Goal: Task Accomplishment & Management: Use online tool/utility

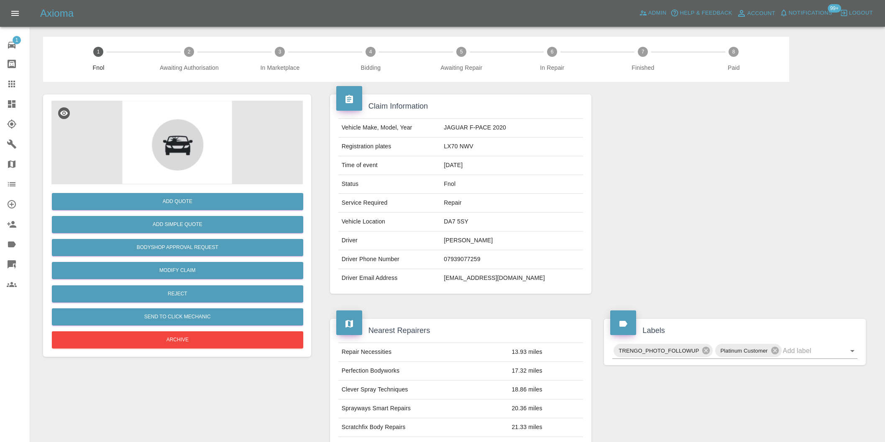
scroll to position [52, 0]
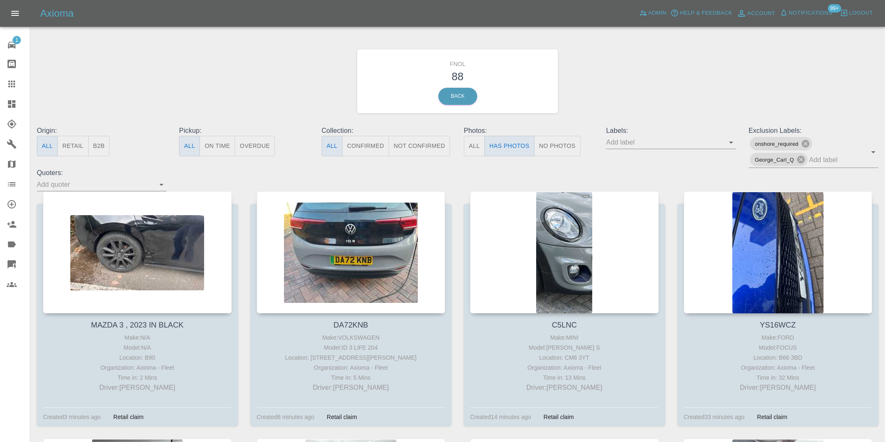
scroll to position [511, 0]
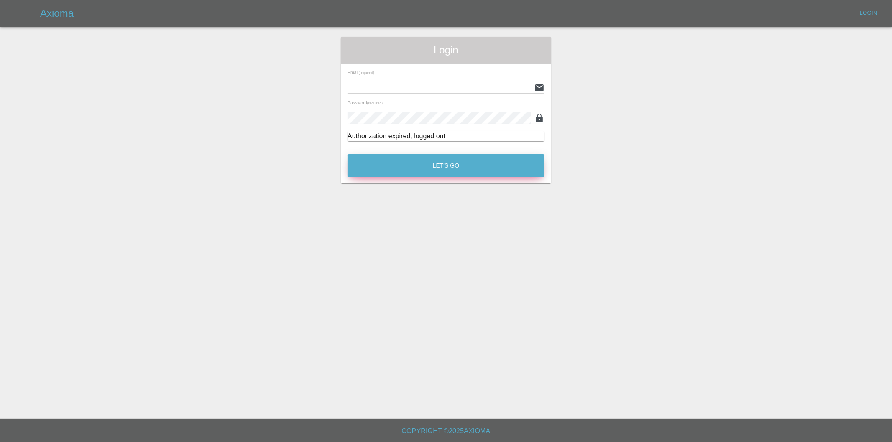
type input "eric.ordano@gmail.com"
click at [447, 172] on button "Let's Go" at bounding box center [445, 165] width 197 height 23
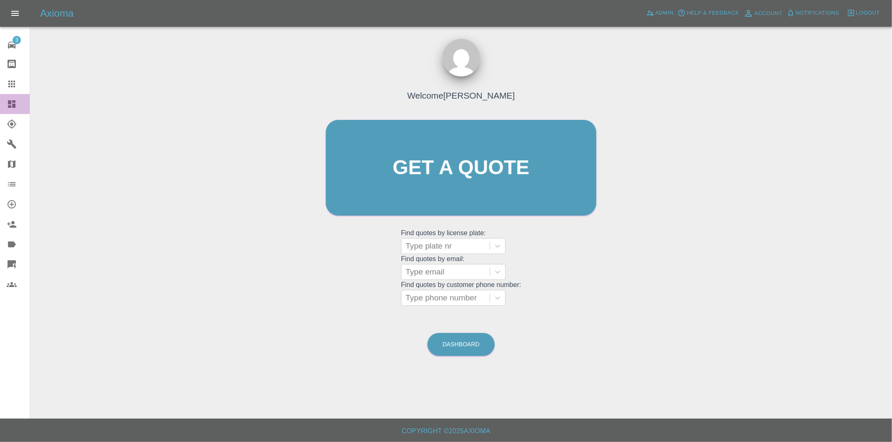
click at [15, 105] on icon at bounding box center [12, 104] width 8 height 8
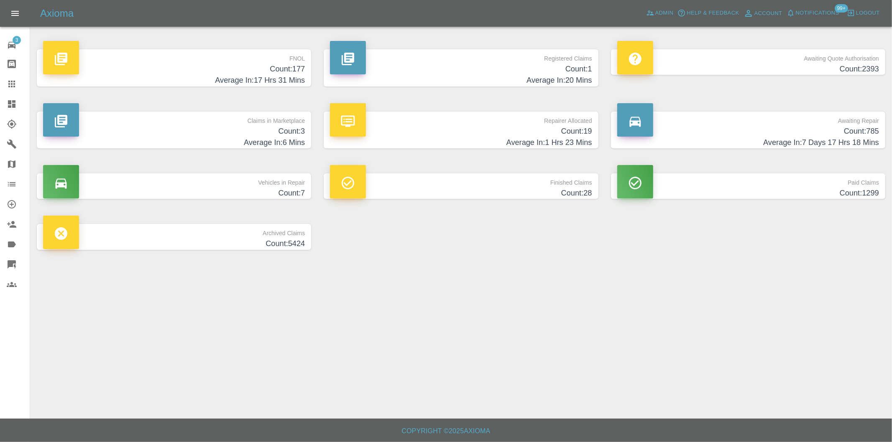
click at [298, 71] on h4 "Count: 177" at bounding box center [174, 69] width 262 height 11
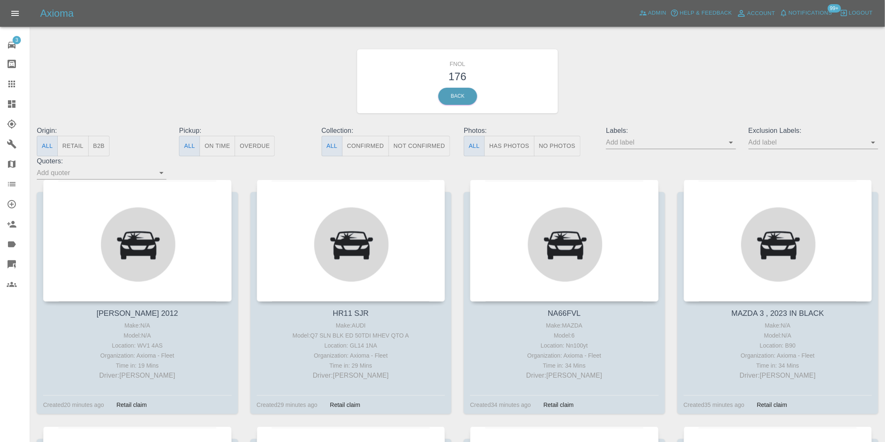
click at [525, 149] on button "Has Photos" at bounding box center [509, 146] width 50 height 20
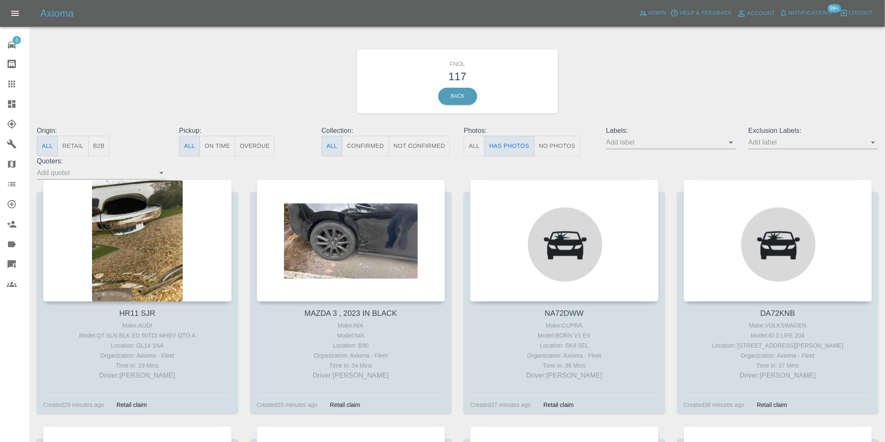
click at [876, 144] on icon "Open" at bounding box center [873, 143] width 10 height 10
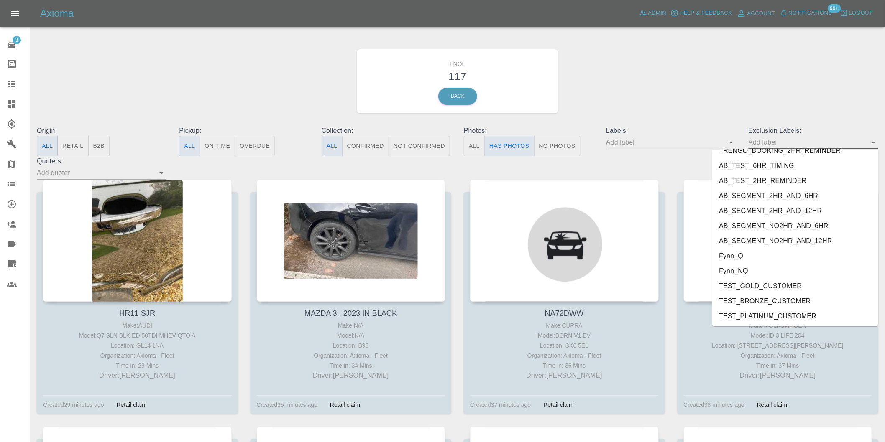
scroll to position [1816, 0]
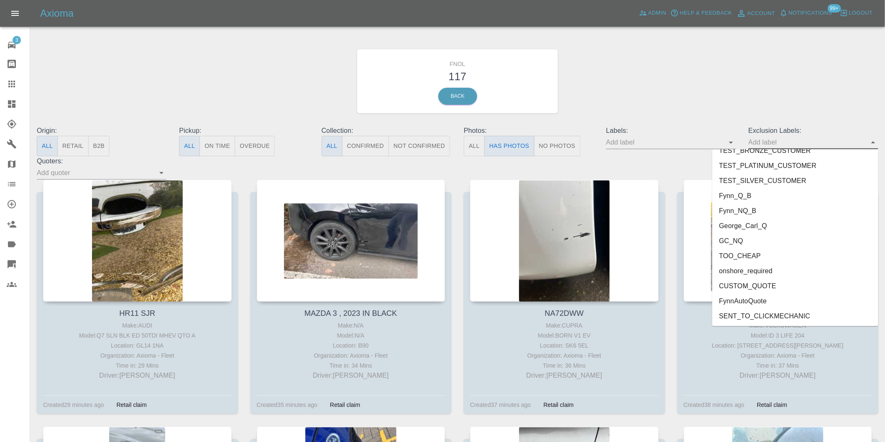
click at [762, 270] on li "onshore_required" at bounding box center [795, 271] width 166 height 15
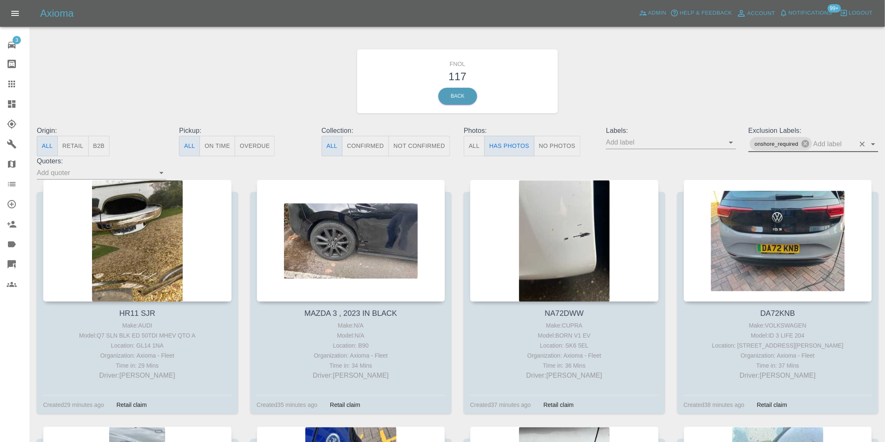
click at [872, 146] on icon "Open" at bounding box center [873, 144] width 10 height 10
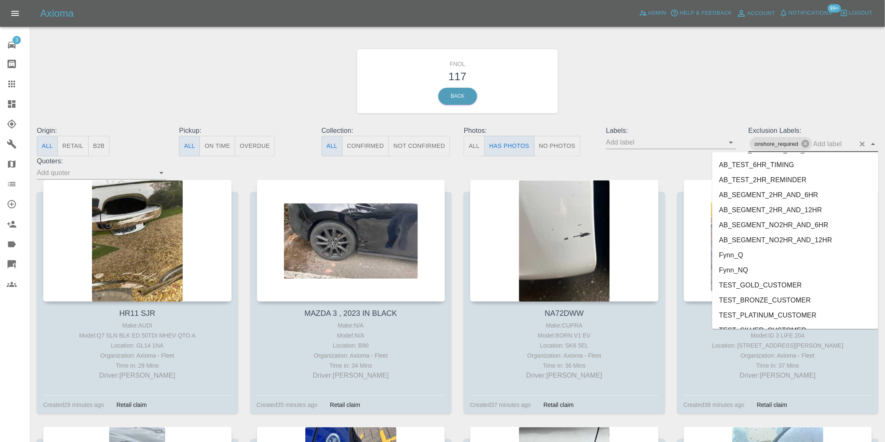
scroll to position [1801, 0]
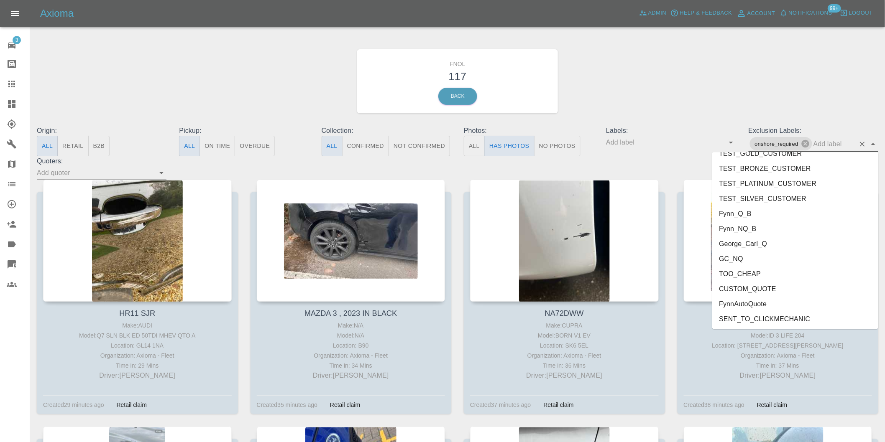
click at [753, 243] on li "George_Carl_Q" at bounding box center [795, 243] width 166 height 15
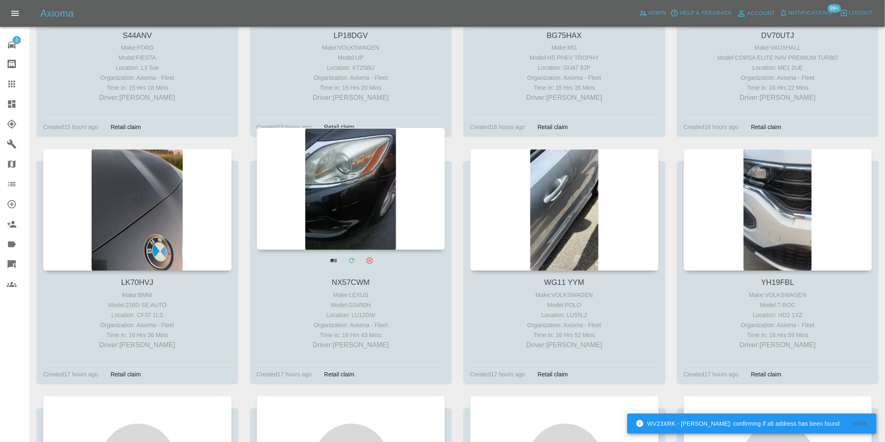
scroll to position [1533, 0]
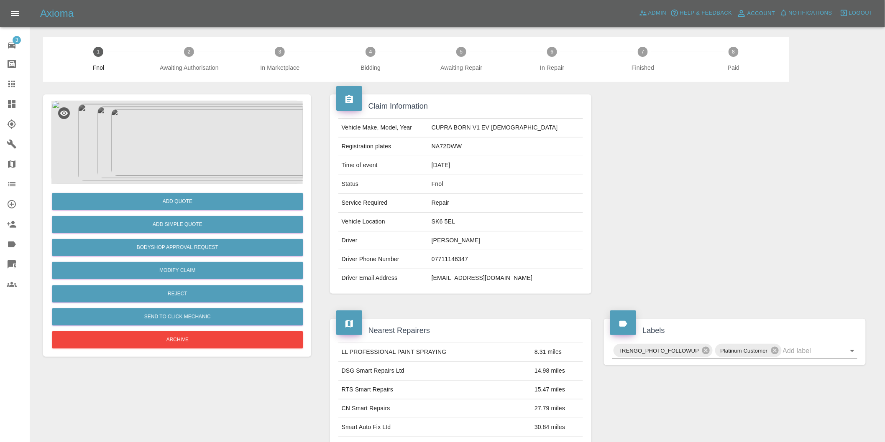
click at [169, 134] on img at bounding box center [176, 143] width 251 height 84
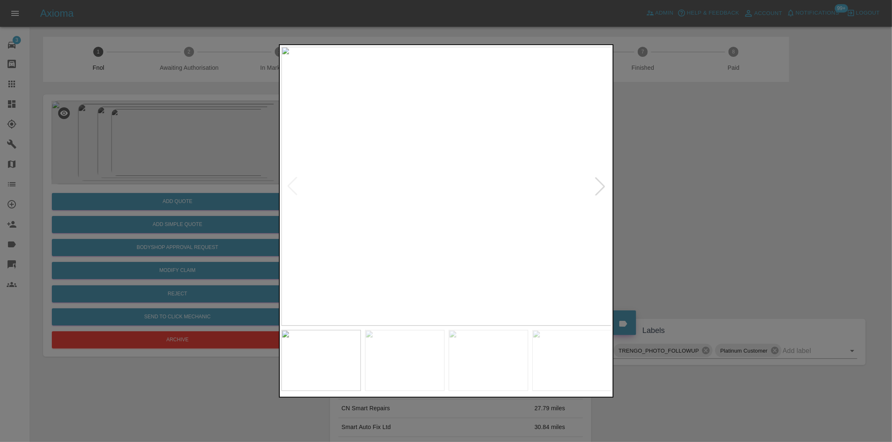
click at [599, 189] on div at bounding box center [600, 186] width 18 height 18
click at [599, 189] on img at bounding box center [446, 186] width 330 height 279
click at [294, 185] on div at bounding box center [292, 186] width 18 height 18
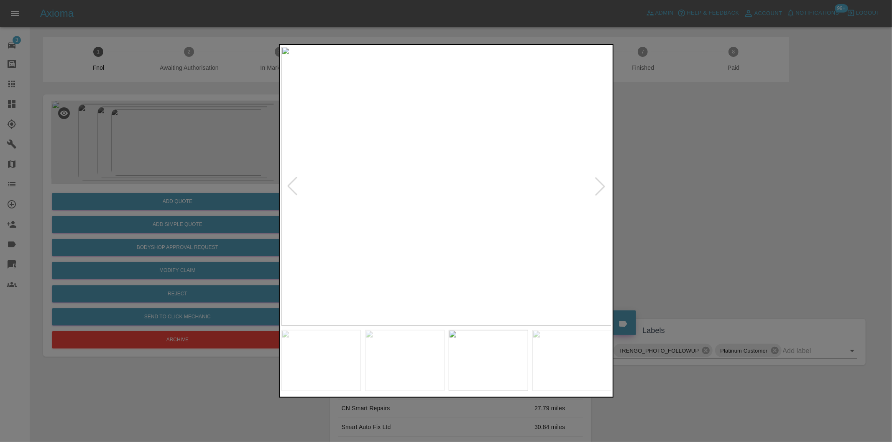
click at [294, 185] on div at bounding box center [292, 186] width 18 height 18
click at [597, 181] on div at bounding box center [600, 186] width 18 height 18
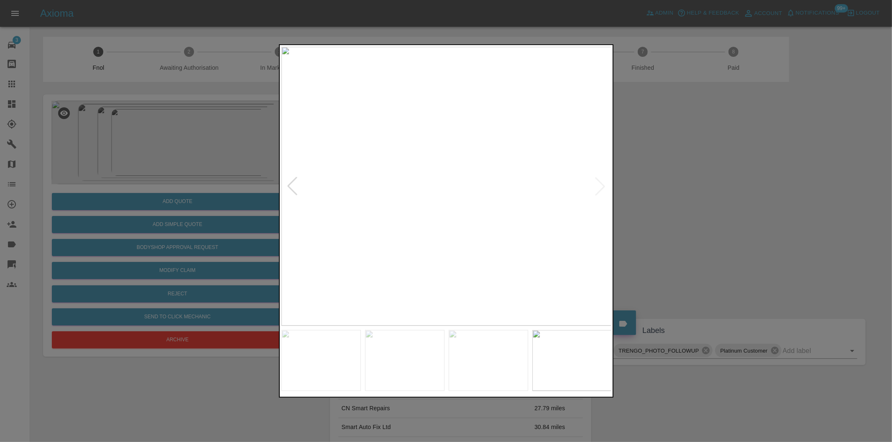
click at [597, 181] on img at bounding box center [446, 186] width 330 height 279
click at [294, 185] on div at bounding box center [292, 186] width 18 height 18
click at [691, 194] on div at bounding box center [446, 221] width 892 height 442
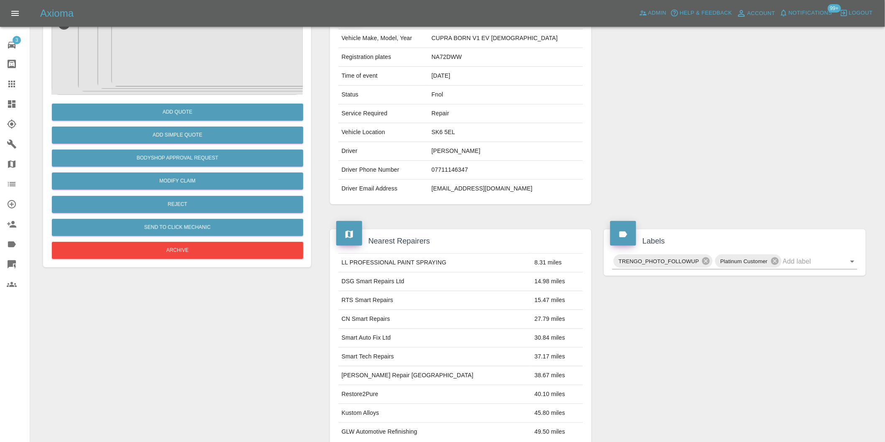
scroll to position [20, 0]
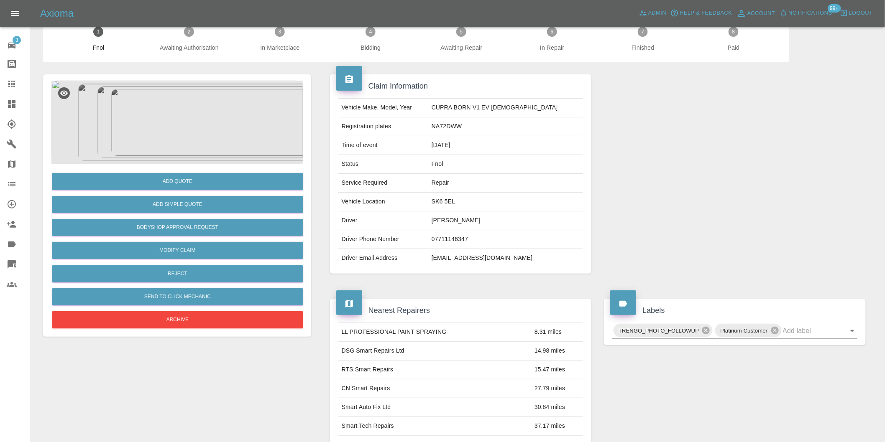
click at [174, 116] on img at bounding box center [176, 123] width 251 height 84
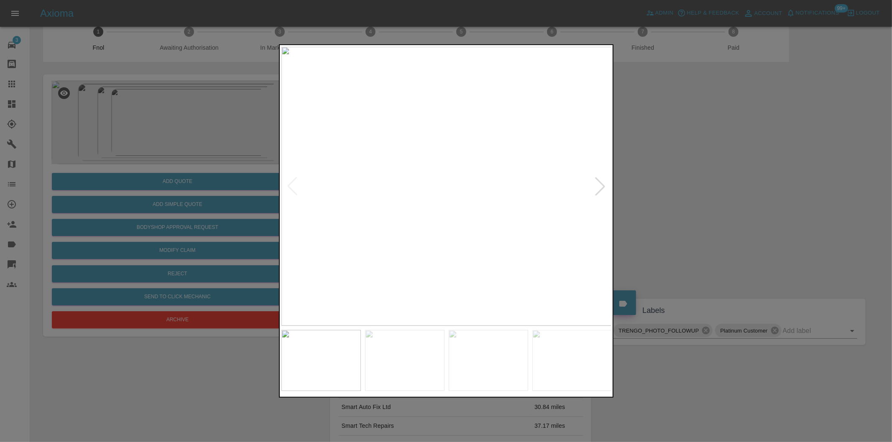
click at [600, 185] on div at bounding box center [600, 186] width 18 height 18
click at [600, 185] on img at bounding box center [446, 186] width 330 height 279
click at [295, 193] on div at bounding box center [292, 186] width 18 height 18
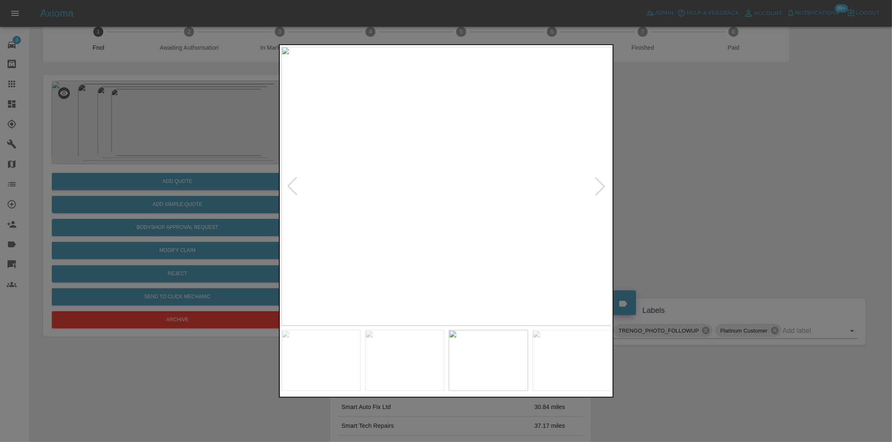
click at [295, 193] on div at bounding box center [292, 186] width 18 height 18
click at [295, 193] on img at bounding box center [446, 186] width 330 height 279
click at [601, 190] on div at bounding box center [600, 186] width 18 height 18
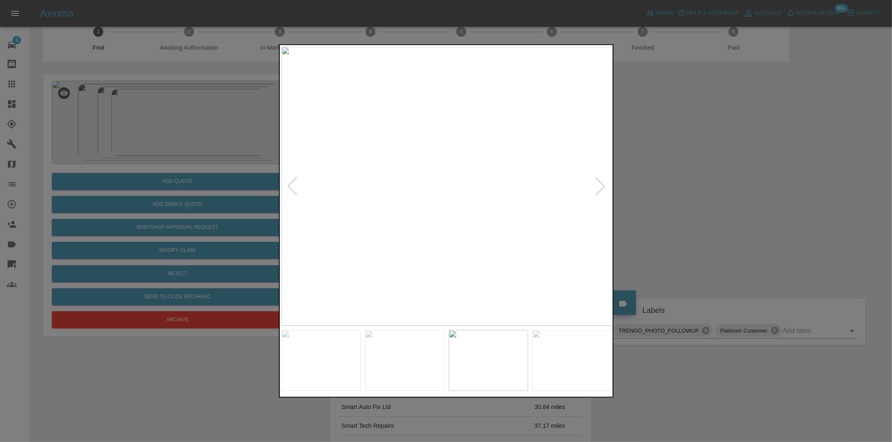
click at [601, 190] on div at bounding box center [600, 186] width 18 height 18
click at [679, 176] on div at bounding box center [446, 221] width 892 height 442
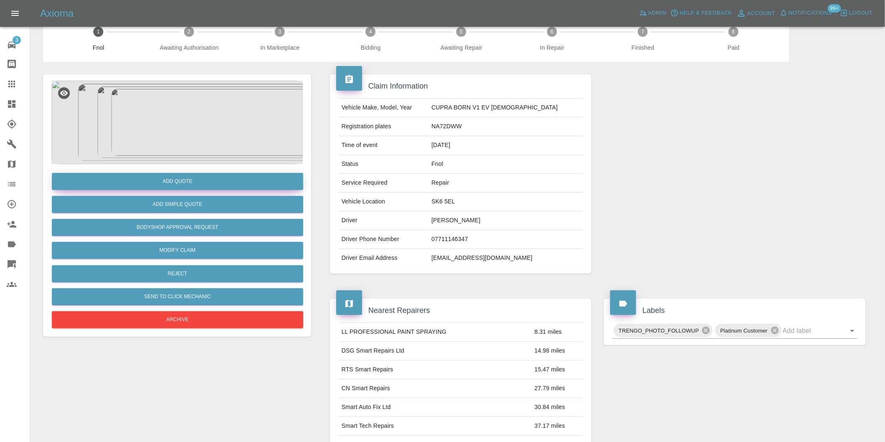
click at [207, 183] on button "Add Quote" at bounding box center [177, 181] width 251 height 17
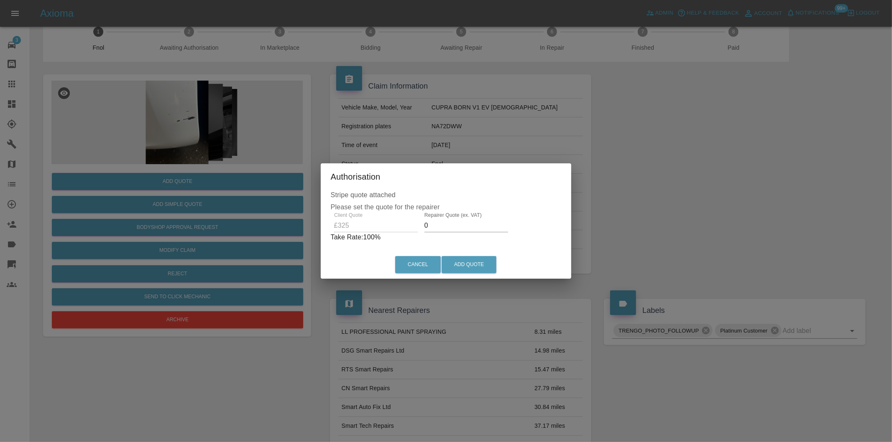
click at [444, 224] on input "0" at bounding box center [466, 225] width 84 height 13
type input "0210"
click at [464, 264] on button "Add Quote" at bounding box center [469, 264] width 55 height 17
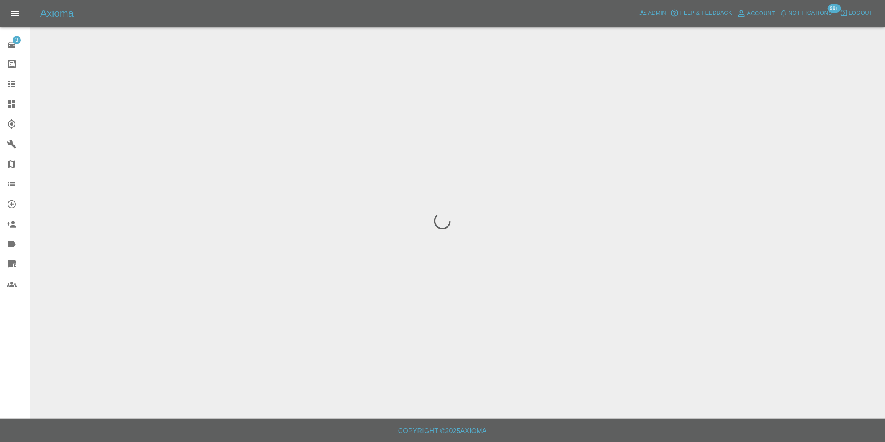
scroll to position [0, 0]
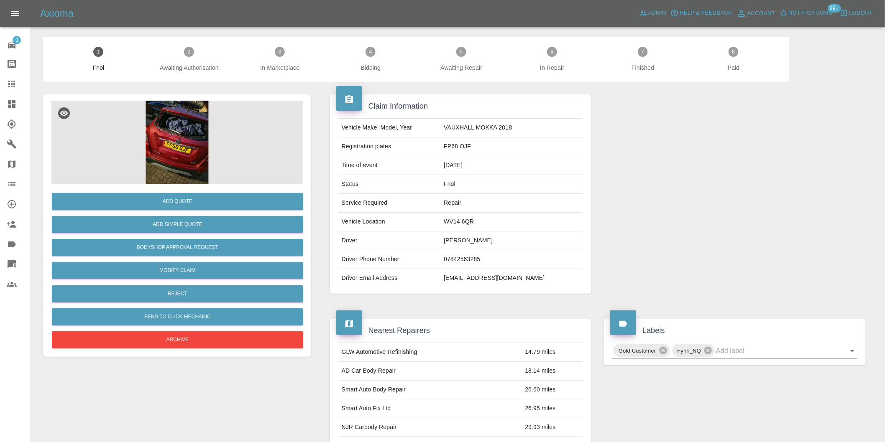
click at [166, 118] on img at bounding box center [176, 143] width 251 height 84
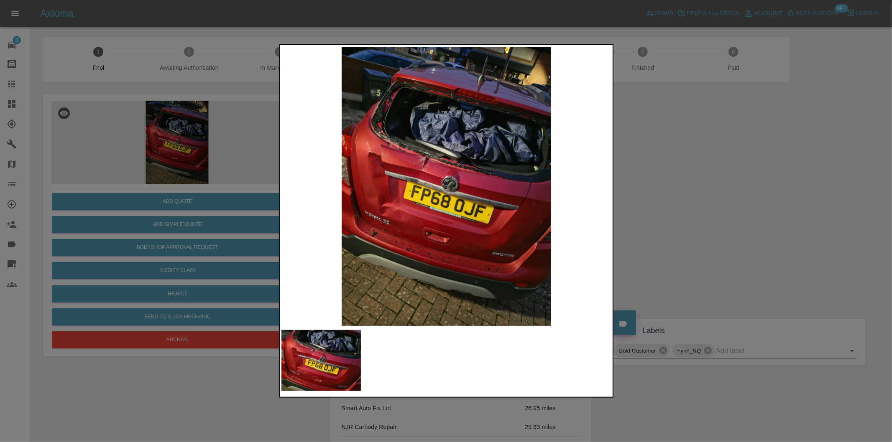
drag, startPoint x: 712, startPoint y: 207, endPoint x: 700, endPoint y: 206, distance: 11.7
click at [711, 207] on div at bounding box center [446, 221] width 892 height 442
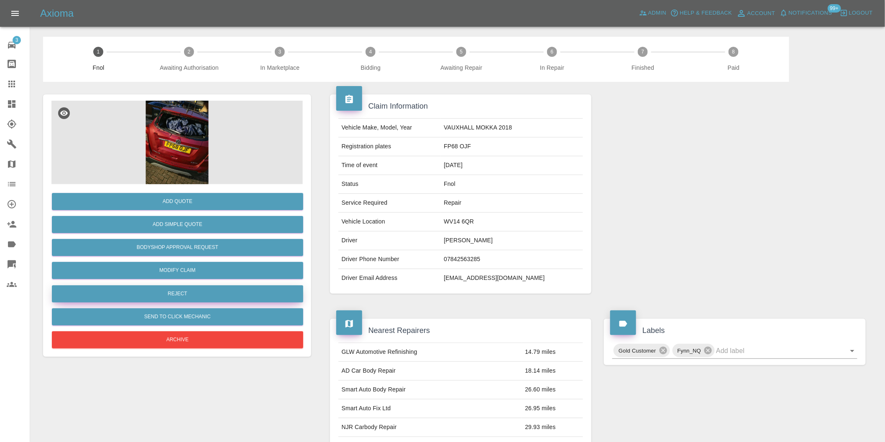
click at [204, 296] on button "Reject" at bounding box center [177, 294] width 251 height 17
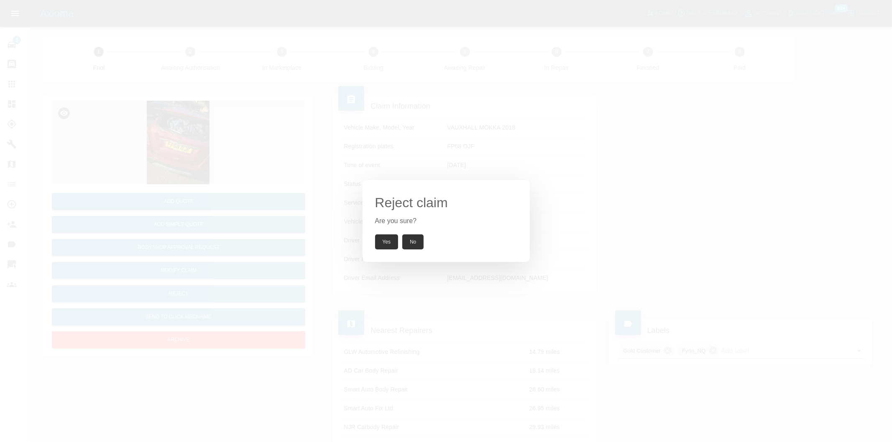
click at [391, 243] on button "Yes" at bounding box center [386, 242] width 23 height 15
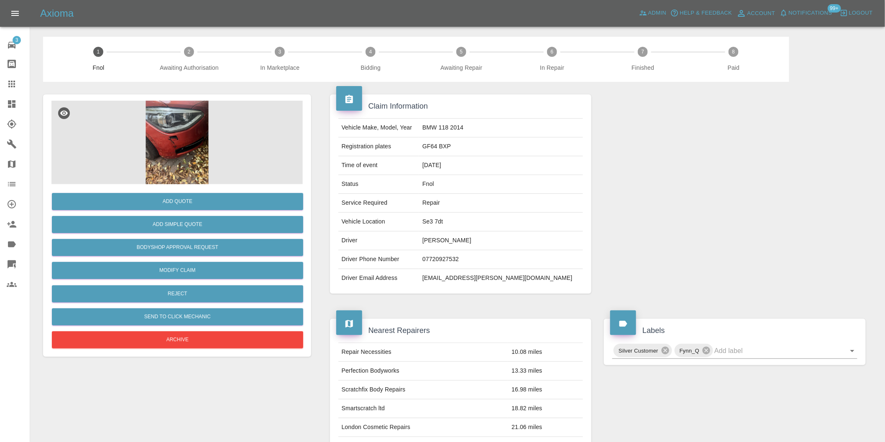
click at [153, 132] on img at bounding box center [176, 143] width 251 height 84
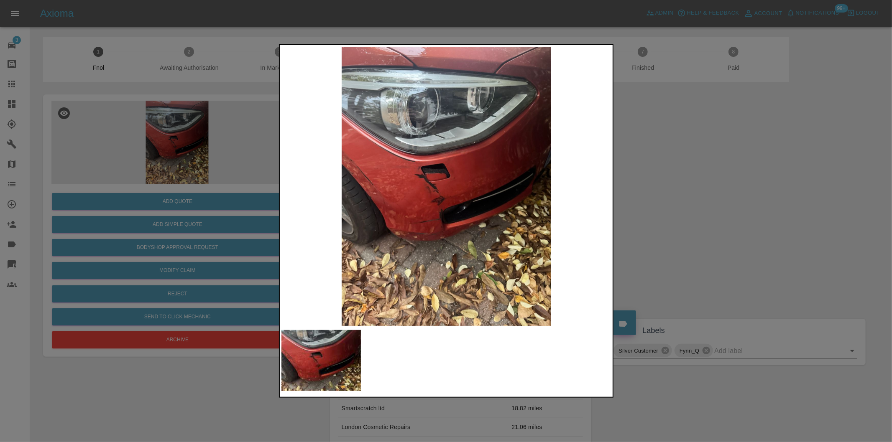
click at [435, 182] on img at bounding box center [446, 186] width 330 height 279
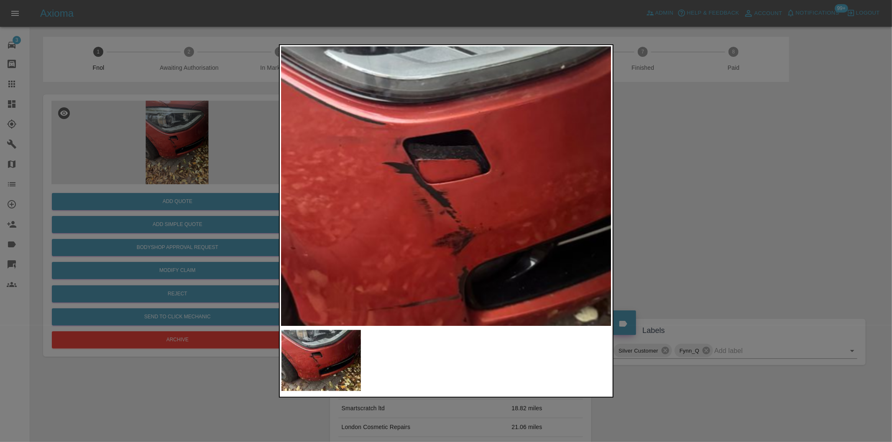
click at [435, 182] on img at bounding box center [478, 197] width 991 height 837
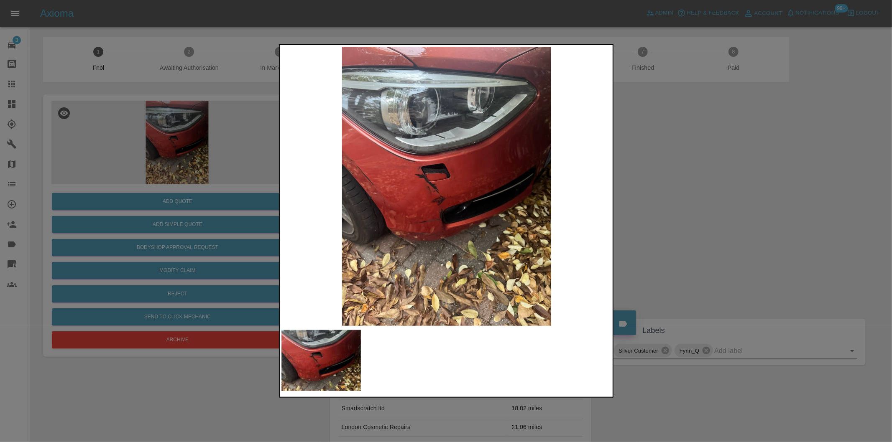
click at [671, 208] on div at bounding box center [446, 221] width 892 height 442
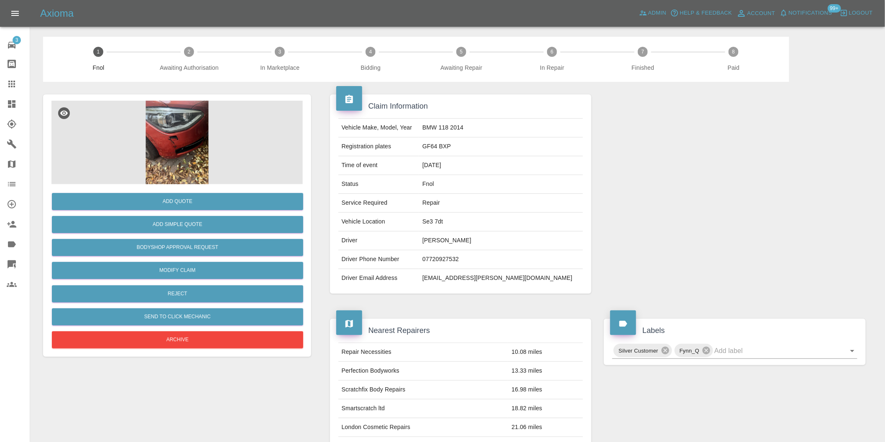
click at [186, 153] on img at bounding box center [176, 143] width 251 height 84
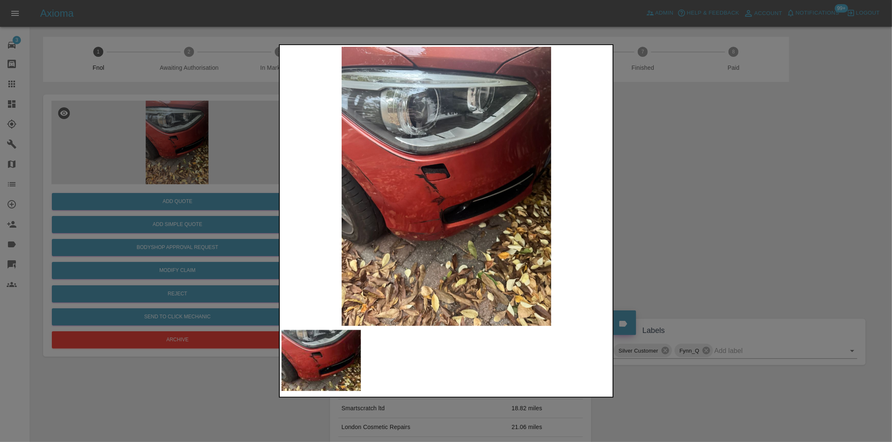
click at [419, 176] on img at bounding box center [446, 186] width 330 height 279
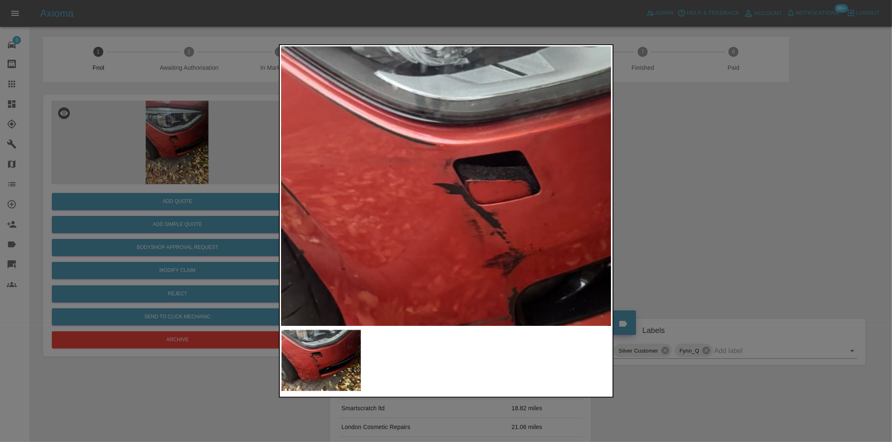
click at [419, 176] on img at bounding box center [528, 218] width 991 height 837
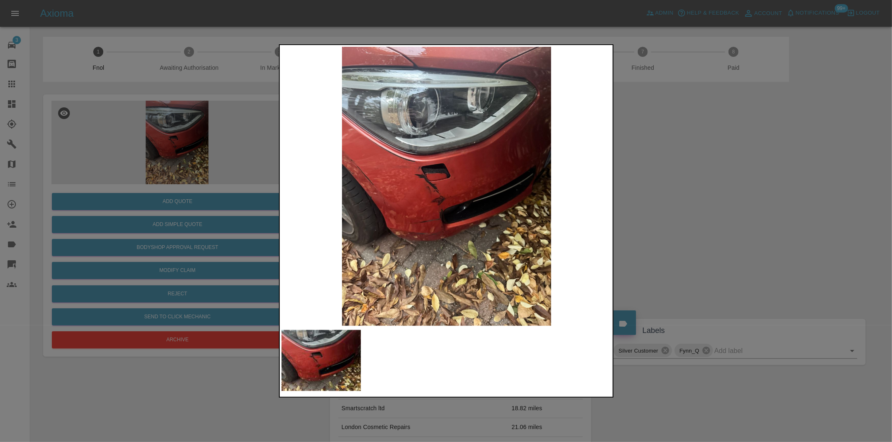
click at [696, 205] on div at bounding box center [446, 221] width 892 height 442
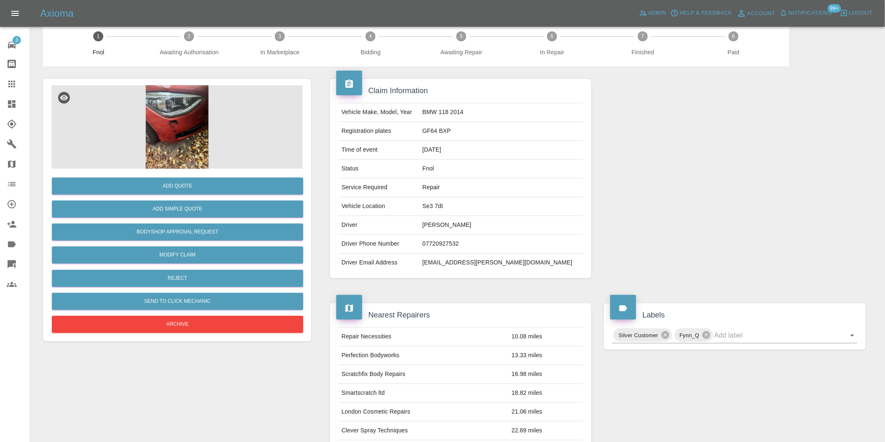
scroll to position [11, 0]
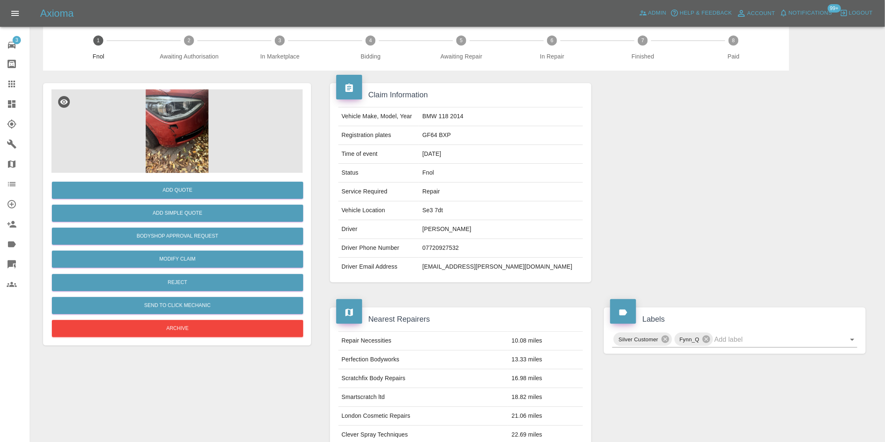
click at [170, 132] on img at bounding box center [176, 131] width 251 height 84
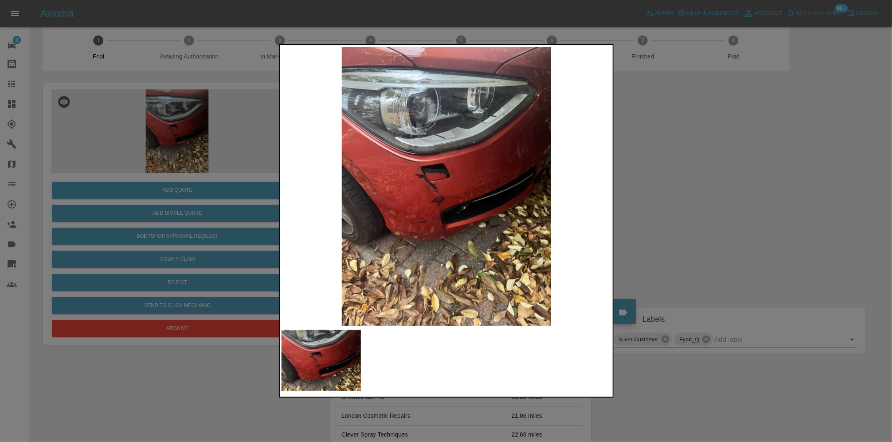
click at [431, 176] on img at bounding box center [446, 186] width 330 height 279
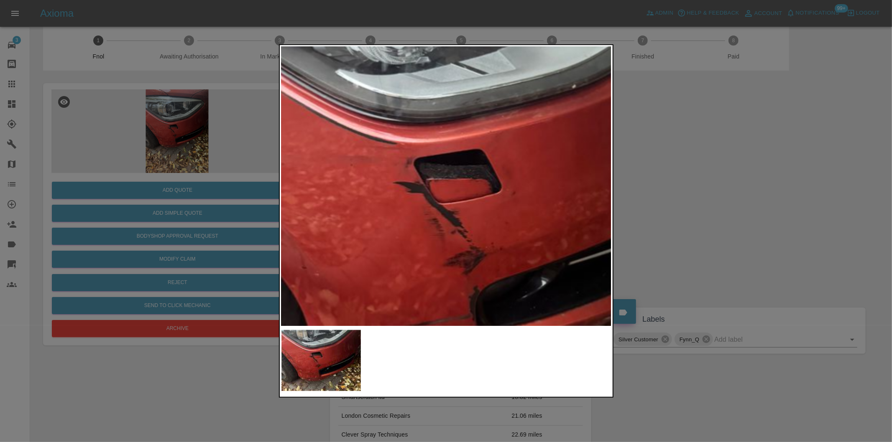
click at [738, 176] on div at bounding box center [446, 221] width 892 height 442
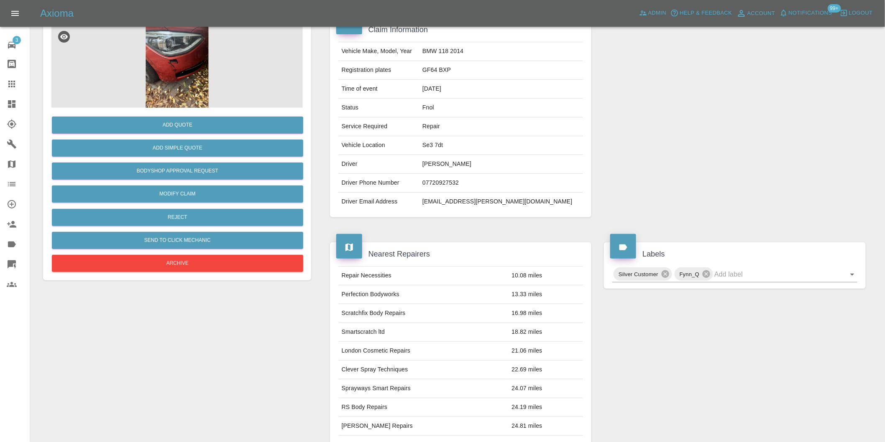
scroll to position [151, 0]
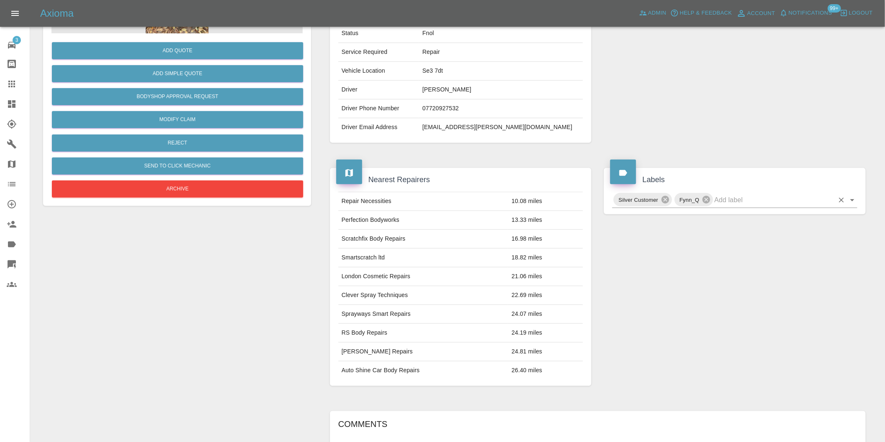
click at [853, 199] on icon "Open" at bounding box center [852, 200] width 4 height 2
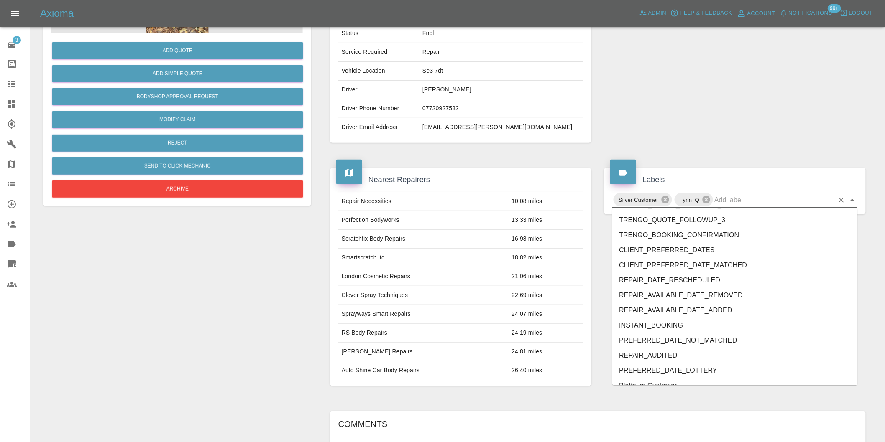
scroll to position [1786, 0]
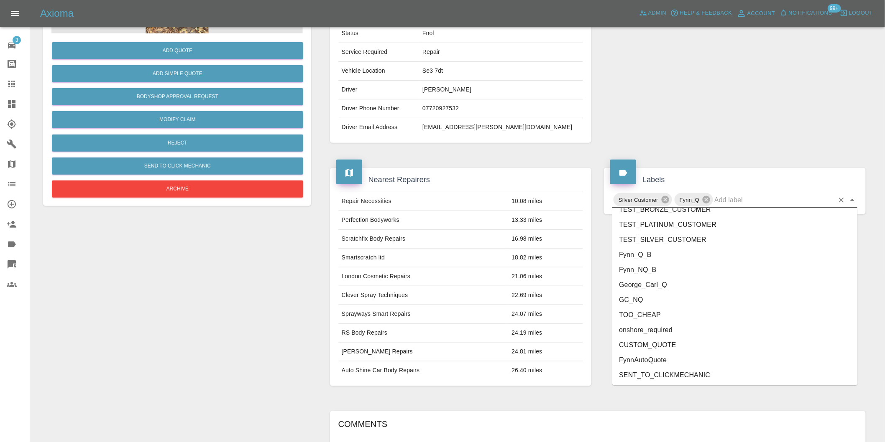
click at [637, 283] on li "George_Carl_Q" at bounding box center [734, 285] width 245 height 15
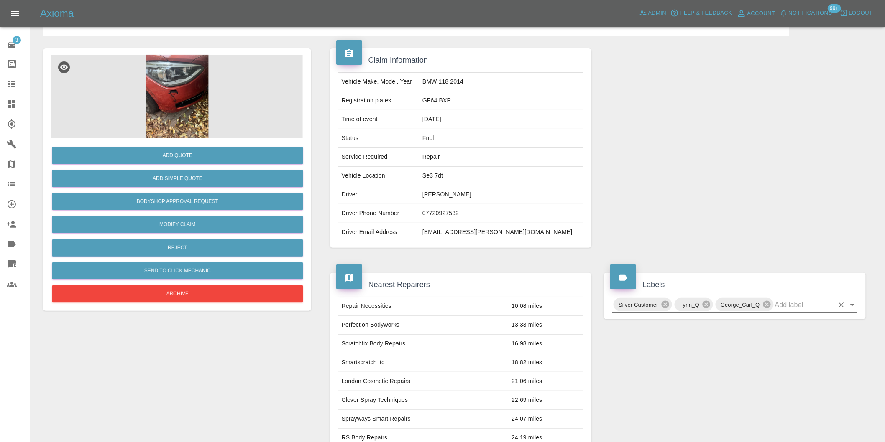
scroll to position [46, 0]
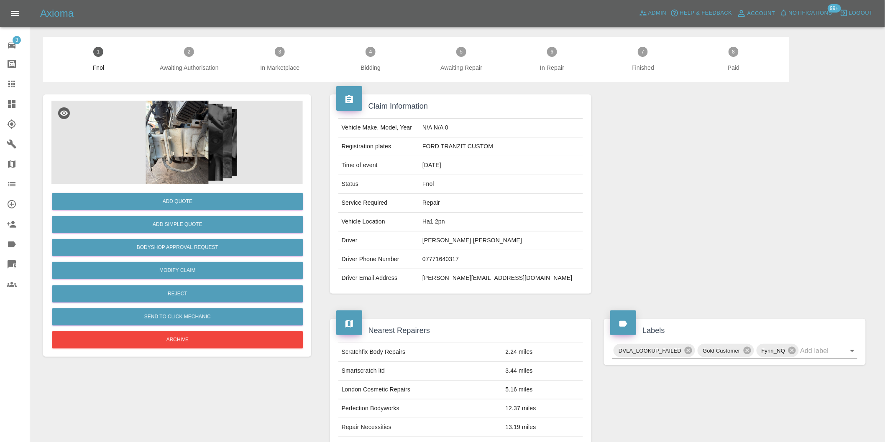
click at [194, 120] on img at bounding box center [176, 143] width 251 height 84
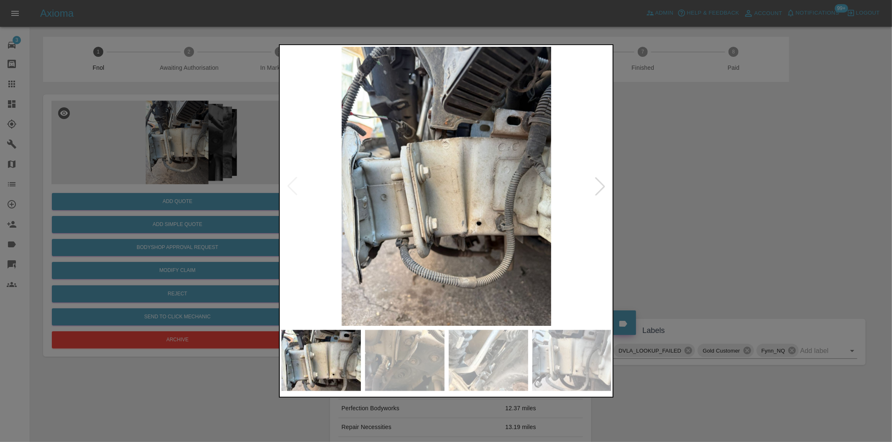
click at [600, 186] on div at bounding box center [600, 186] width 18 height 18
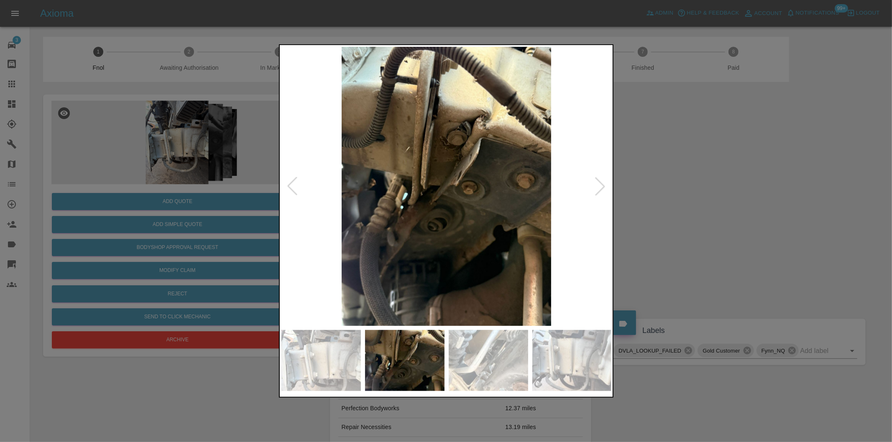
click at [600, 186] on div at bounding box center [600, 186] width 18 height 18
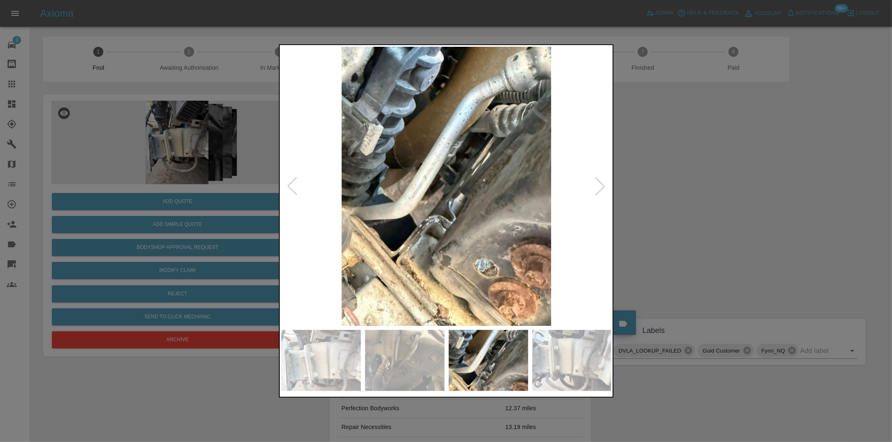
click at [600, 186] on div at bounding box center [600, 186] width 18 height 18
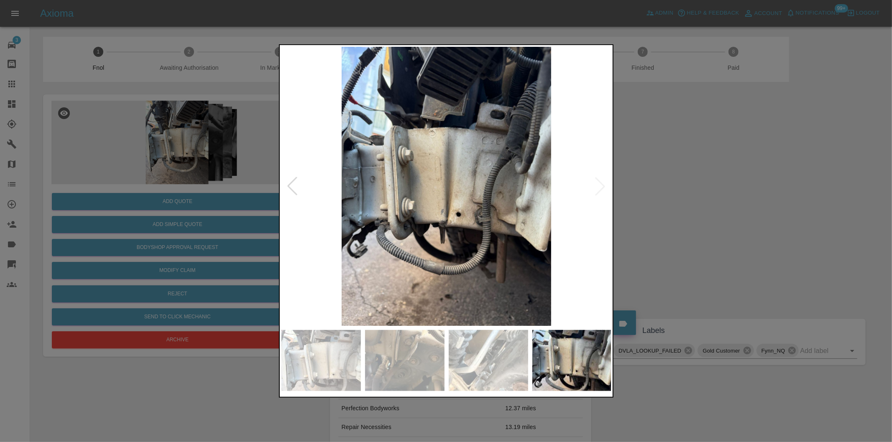
click at [674, 187] on div at bounding box center [446, 221] width 892 height 442
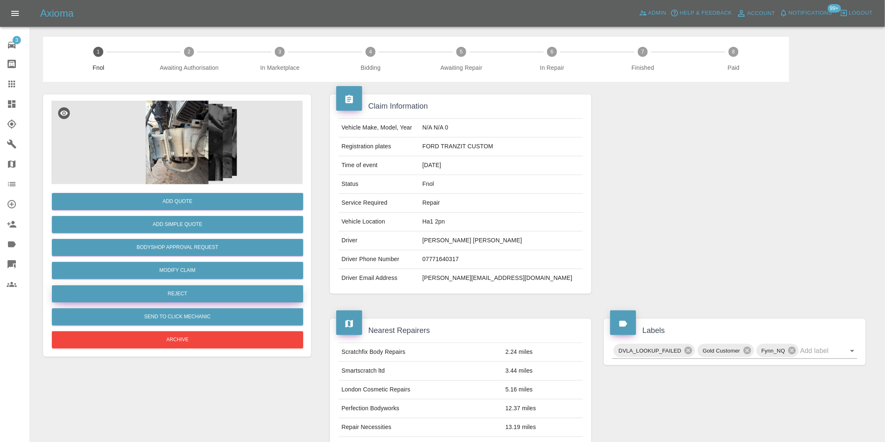
click at [207, 296] on button "Reject" at bounding box center [177, 294] width 251 height 17
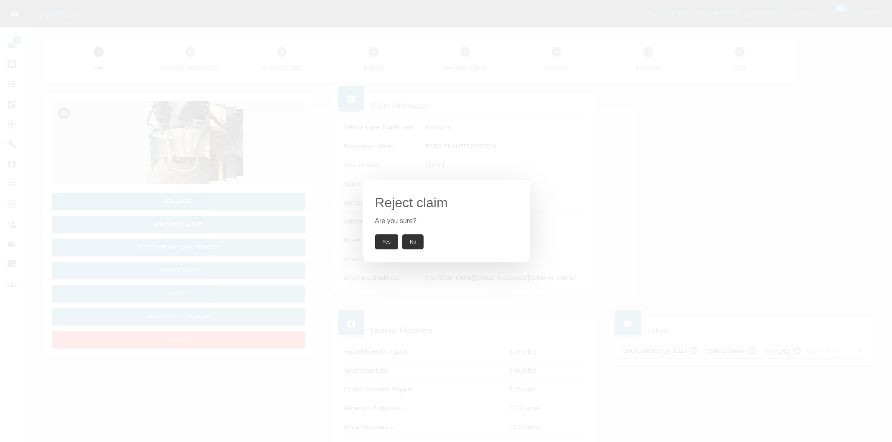
click at [382, 243] on button "Yes" at bounding box center [386, 242] width 23 height 15
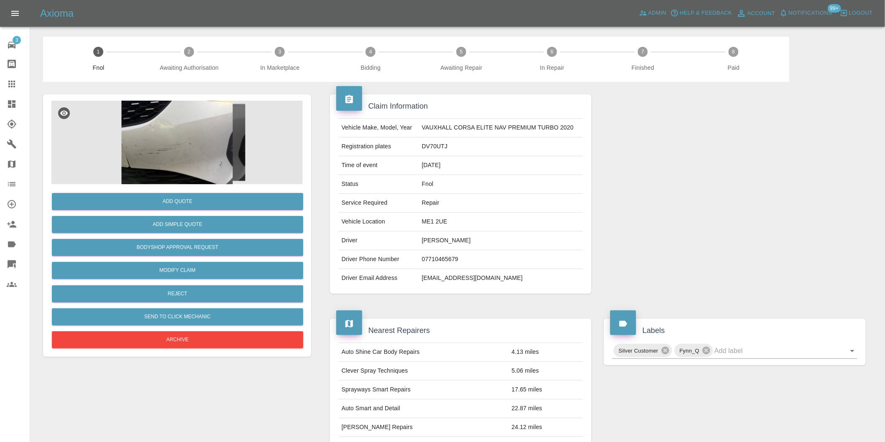
click at [161, 134] on img at bounding box center [176, 143] width 251 height 84
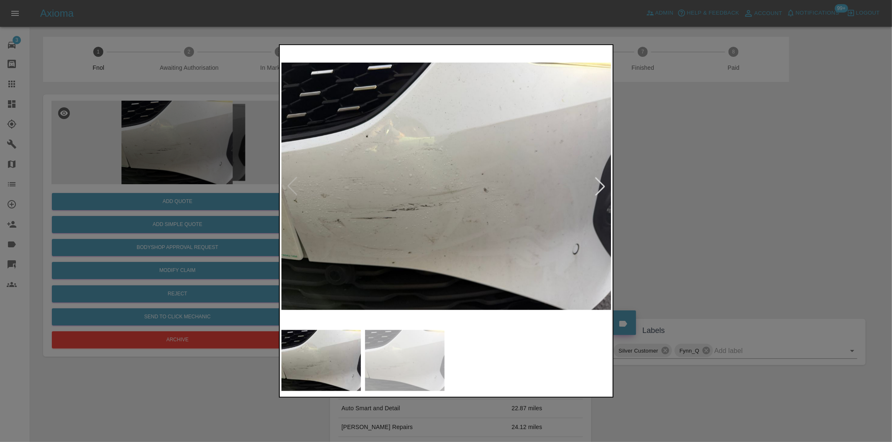
click at [600, 187] on div at bounding box center [600, 186] width 18 height 18
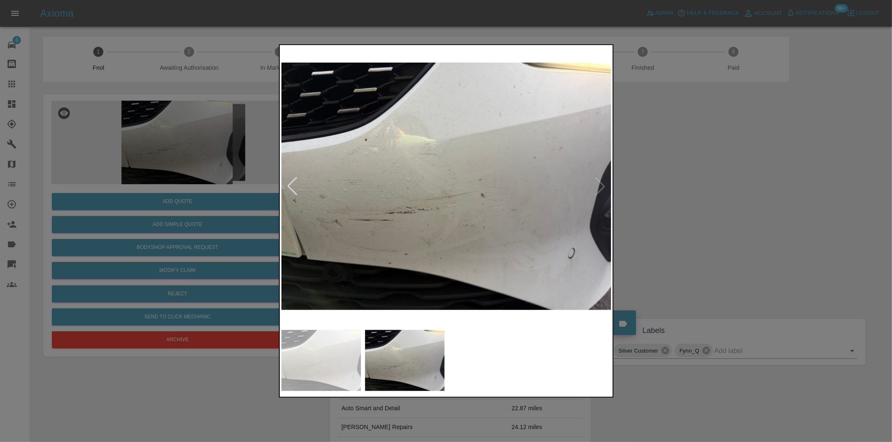
click at [600, 187] on img at bounding box center [446, 186] width 330 height 279
click at [714, 206] on div at bounding box center [446, 221] width 892 height 442
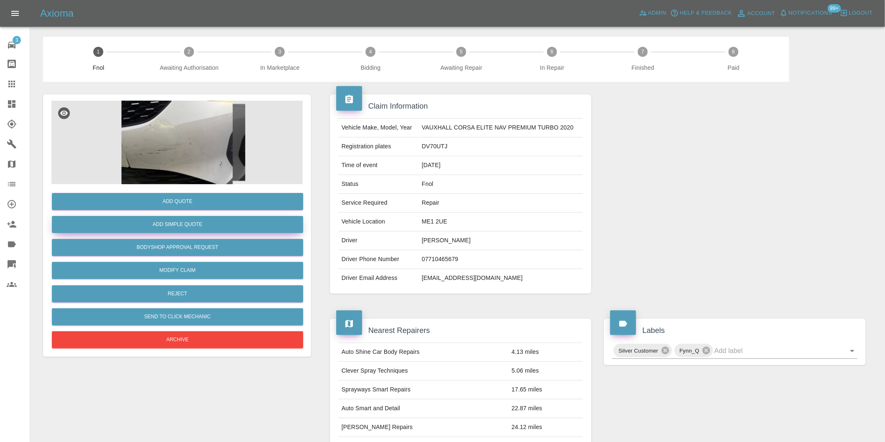
click at [191, 226] on button "Add Simple Quote" at bounding box center [177, 224] width 251 height 17
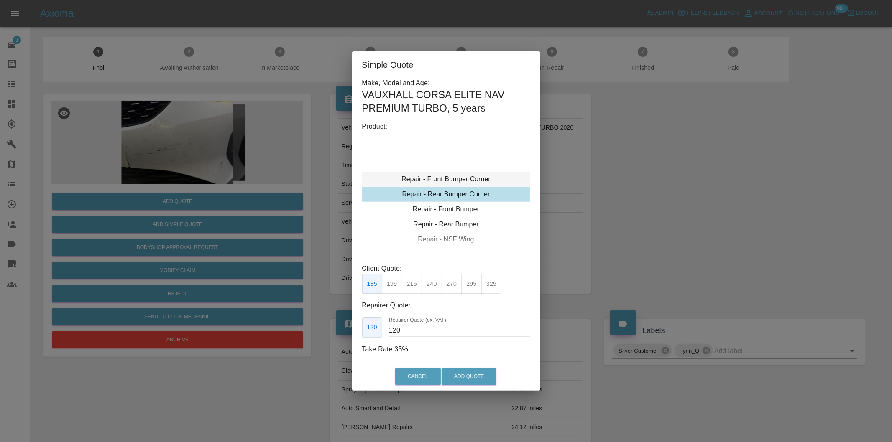
click at [458, 182] on div "Repair - Front Bumper Corner" at bounding box center [446, 179] width 168 height 15
click at [411, 285] on button "215" at bounding box center [412, 284] width 20 height 20
type input "135"
click at [464, 377] on button "Add Quote" at bounding box center [469, 376] width 55 height 17
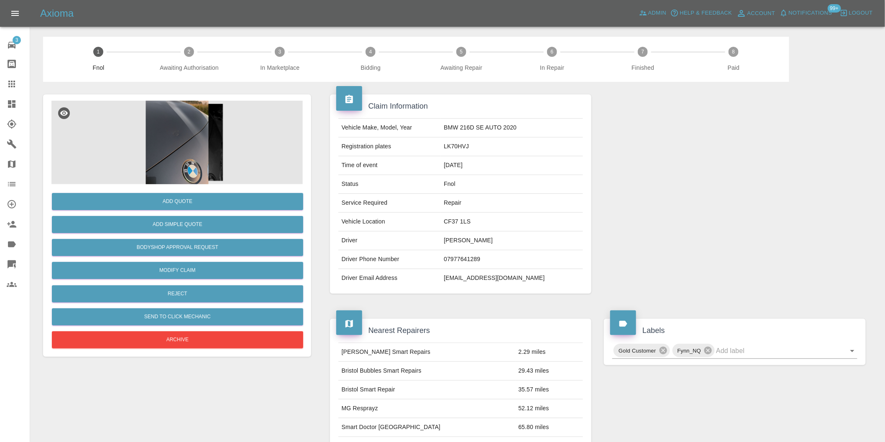
click at [178, 124] on img at bounding box center [176, 143] width 251 height 84
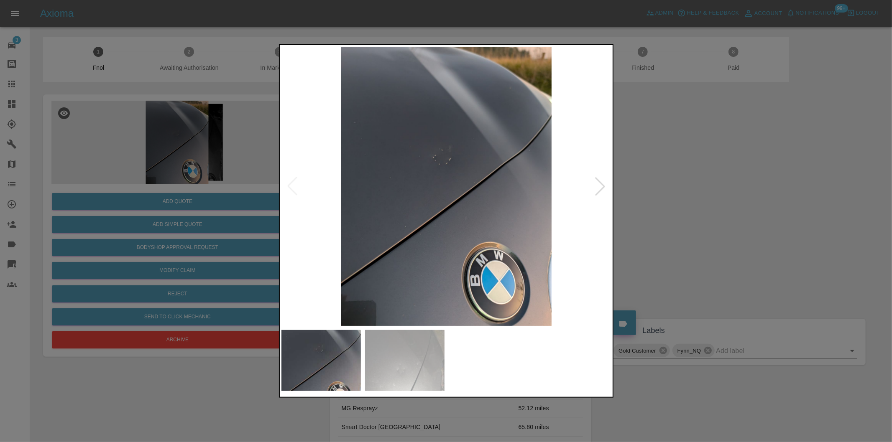
click at [603, 186] on div at bounding box center [600, 186] width 18 height 18
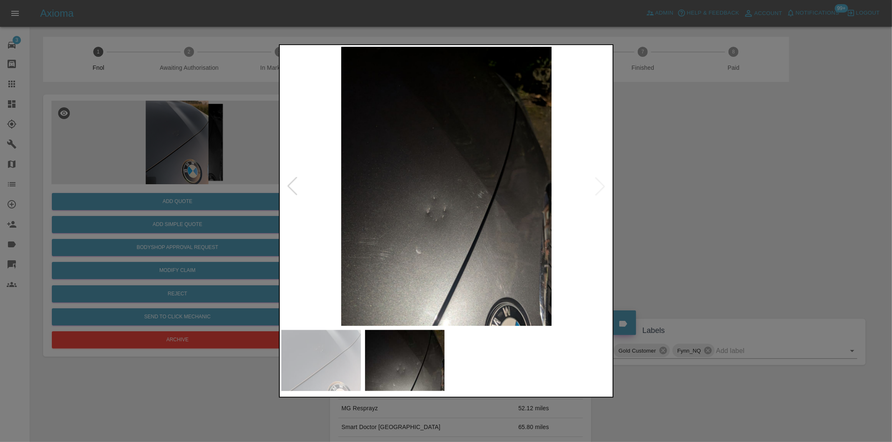
click at [603, 186] on img at bounding box center [446, 186] width 330 height 279
click at [694, 202] on div at bounding box center [446, 221] width 892 height 442
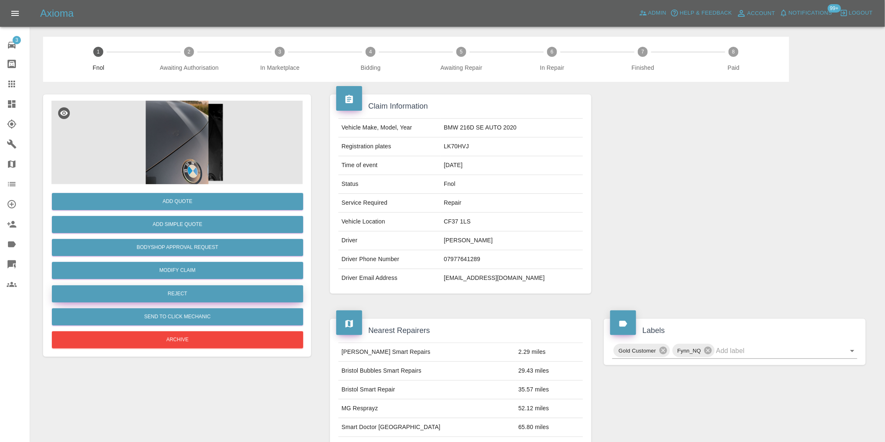
click at [199, 293] on button "Reject" at bounding box center [177, 294] width 251 height 17
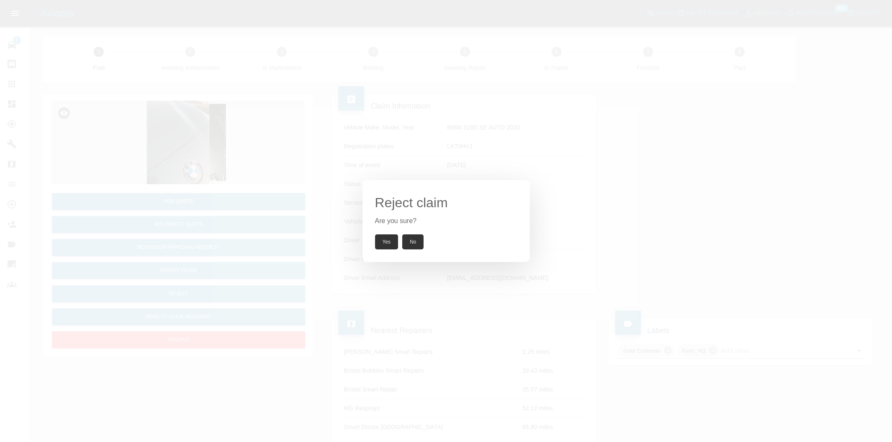
click at [390, 240] on button "Yes" at bounding box center [386, 242] width 23 height 15
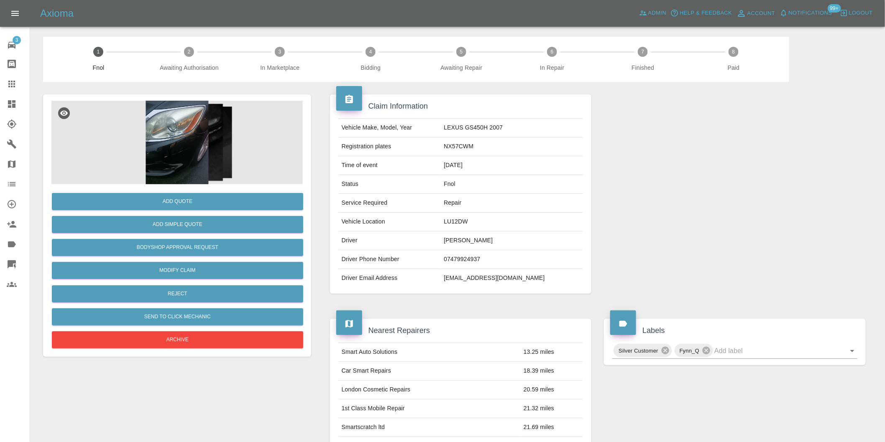
click at [173, 155] on img at bounding box center [176, 143] width 251 height 84
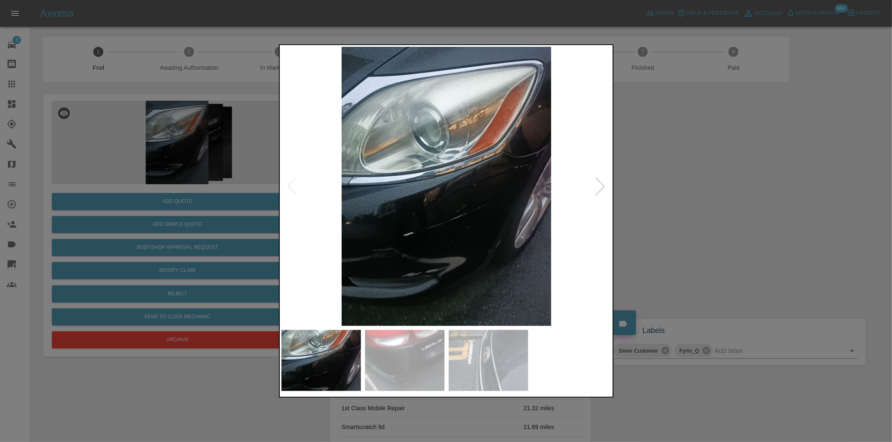
click at [599, 189] on div at bounding box center [600, 186] width 18 height 18
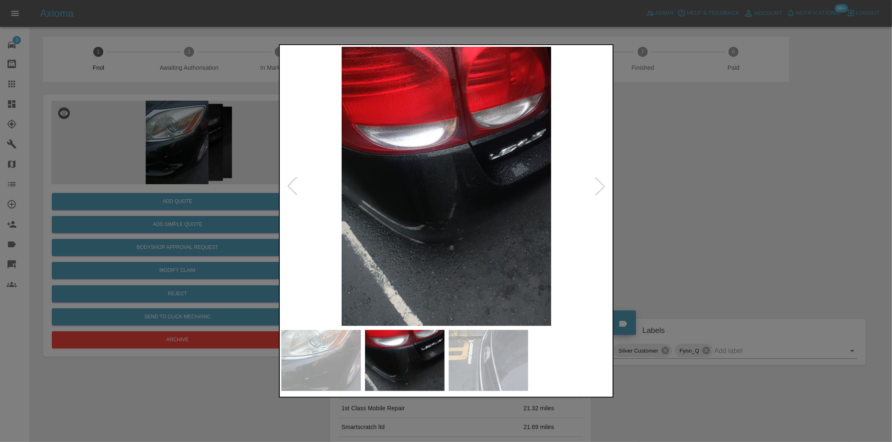
click at [599, 189] on div at bounding box center [600, 186] width 18 height 18
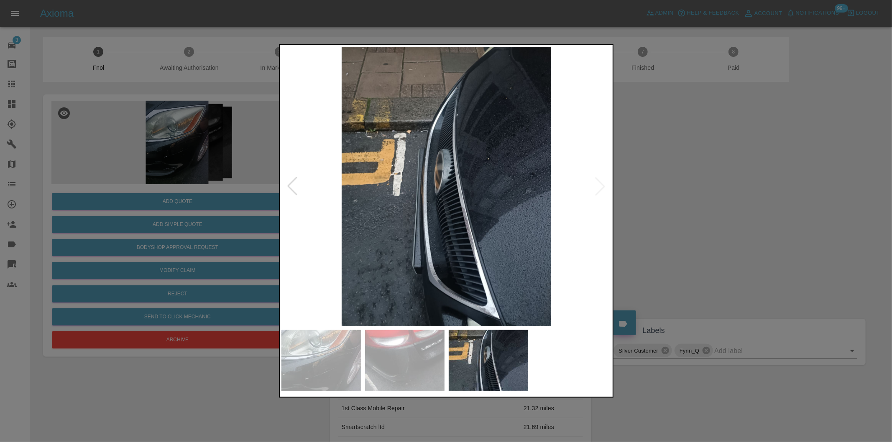
click at [599, 189] on img at bounding box center [446, 186] width 330 height 279
click at [695, 207] on div at bounding box center [446, 221] width 892 height 442
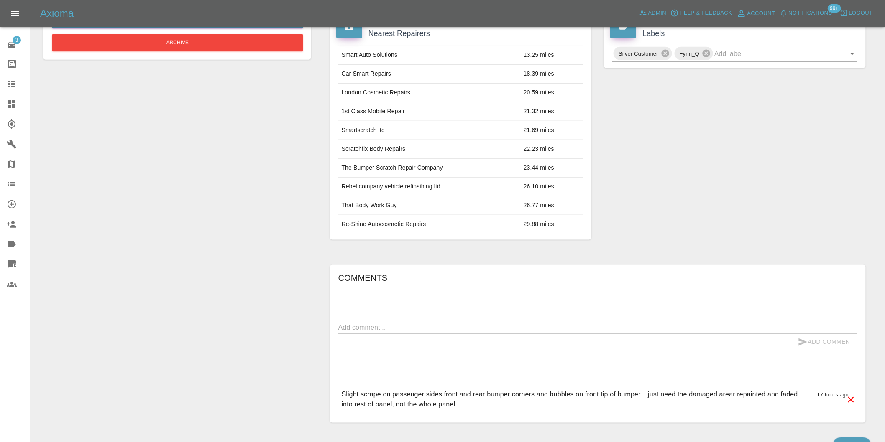
scroll to position [345, 0]
